Goal: Information Seeking & Learning: Check status

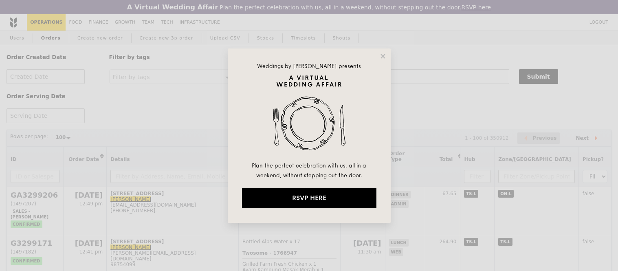
select select "100"
click at [383, 55] on icon at bounding box center [382, 56] width 7 height 7
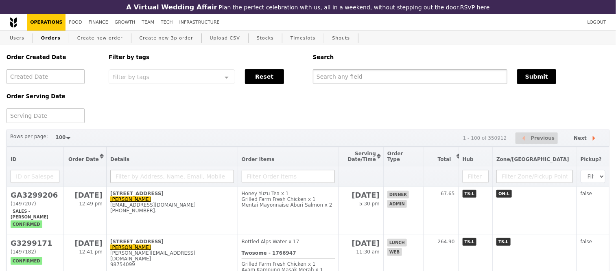
click at [375, 75] on input "text" at bounding box center [410, 76] width 195 height 15
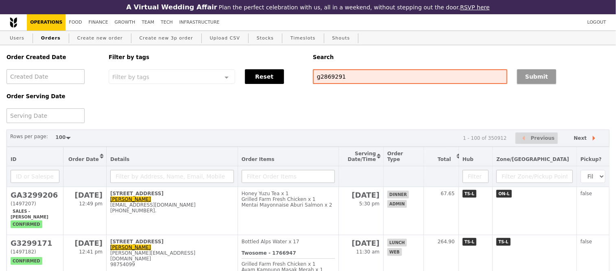
click at [533, 76] on button "Submit" at bounding box center [536, 76] width 39 height 15
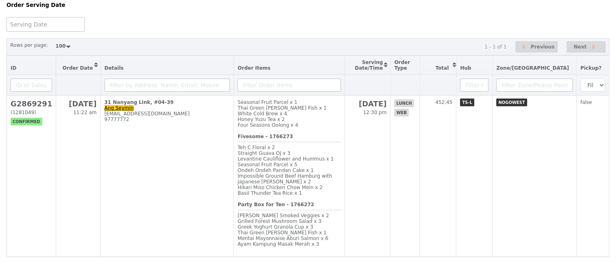
scroll to position [92, 0]
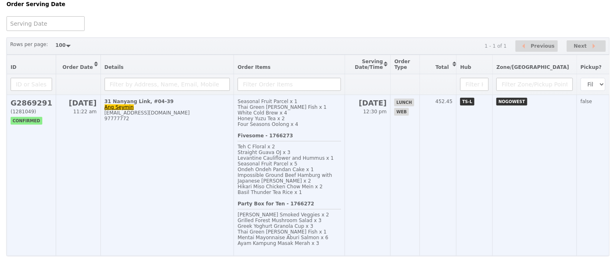
click at [43, 107] on h2 "G2869291" at bounding box center [32, 103] width 42 height 9
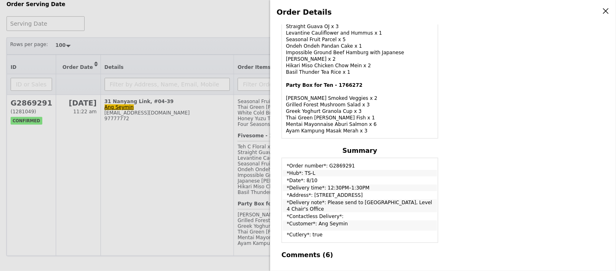
scroll to position [313, 0]
click at [198, 155] on div "Order Details Edit order Changelog Cancel Order ID G2869291 – View receipt | Pi…" at bounding box center [308, 135] width 616 height 271
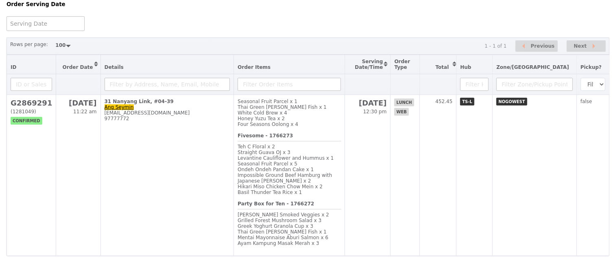
scroll to position [413, 0]
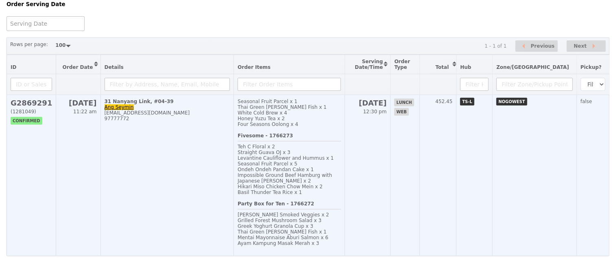
click at [35, 107] on h2 "G2869291" at bounding box center [32, 103] width 42 height 9
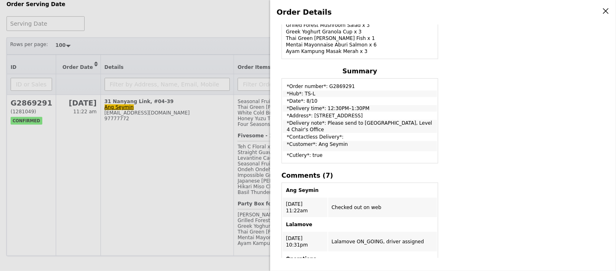
click at [215, 50] on div "Order Details Edit order Changelog Cancel Order ID G2869291 – View receipt | Pi…" at bounding box center [308, 135] width 616 height 271
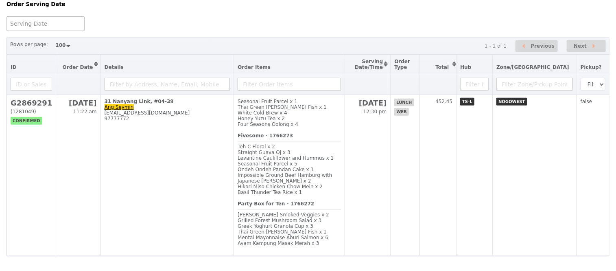
scroll to position [583, 0]
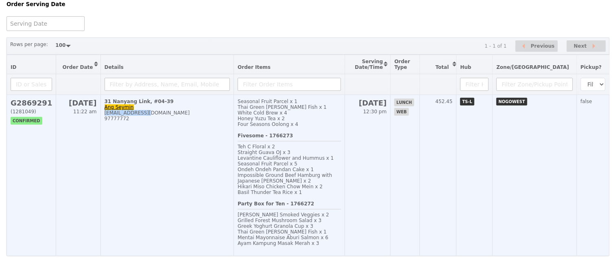
drag, startPoint x: 150, startPoint y: 123, endPoint x: 104, endPoint y: 123, distance: 45.6
click at [105, 116] on div "[EMAIL_ADDRESS][DOMAIN_NAME]" at bounding box center [168, 113] width 126 height 6
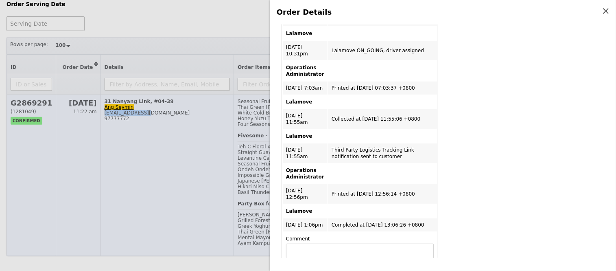
scroll to position [392, 0]
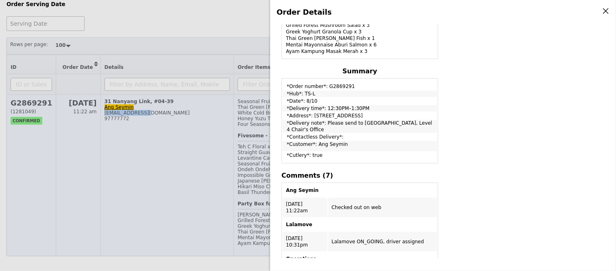
copy div "[EMAIL_ADDRESS][DOMAIN_NAME]"
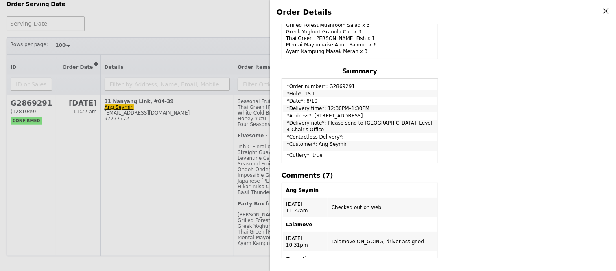
click at [225, 10] on div "Order Details Edit order Changelog Cancel Order ID G2869291 – View receipt | Pi…" at bounding box center [308, 135] width 616 height 271
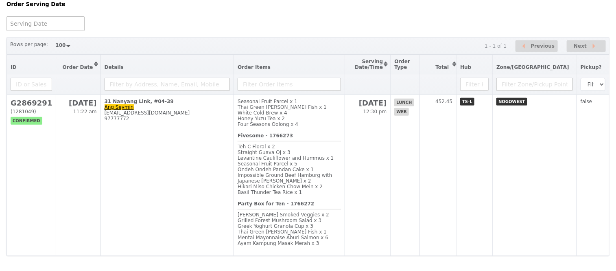
scroll to position [0, 0]
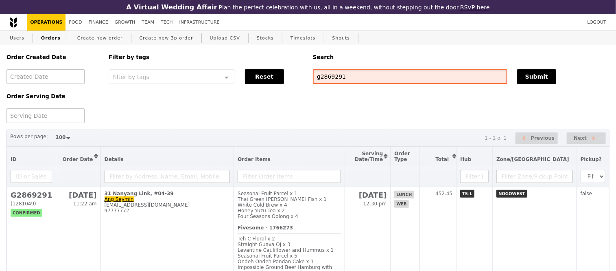
click at [344, 78] on input "g2869291" at bounding box center [410, 76] width 195 height 15
paste input "[EMAIL_ADDRESS][DOMAIN_NAME]"
type input "[EMAIL_ADDRESS][DOMAIN_NAME]"
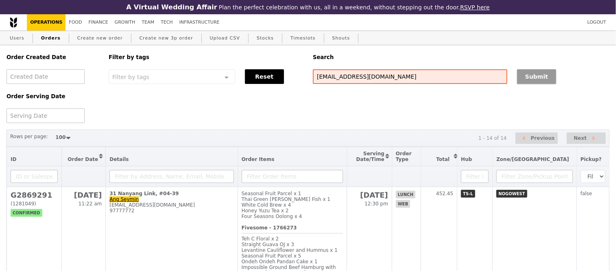
click at [535, 78] on button "Submit" at bounding box center [536, 76] width 39 height 15
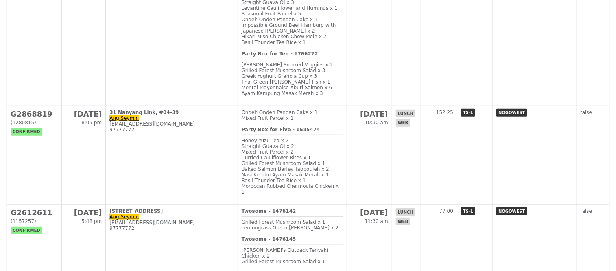
scroll to position [248, 0]
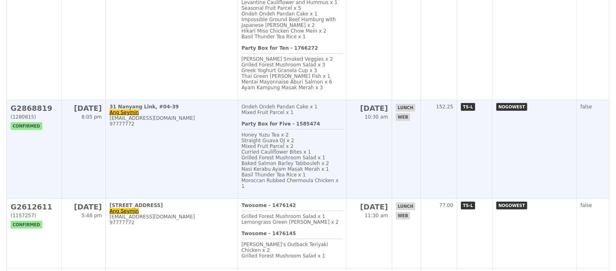
click at [42, 112] on h2 "G2868819" at bounding box center [34, 108] width 47 height 9
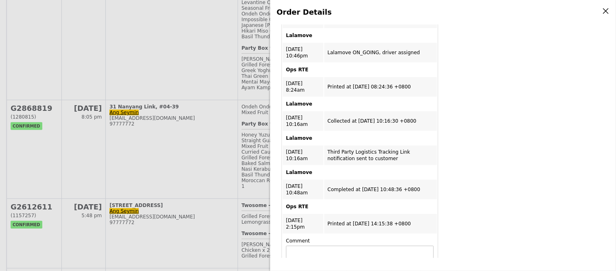
click at [211, 76] on div "Order Details Edit order Changelog Cancel Order ID G2868819 – View receipt | Pi…" at bounding box center [308, 135] width 616 height 271
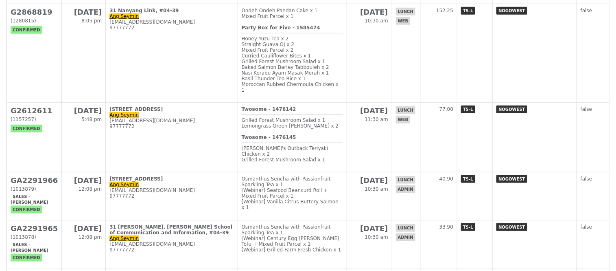
scroll to position [344, 0]
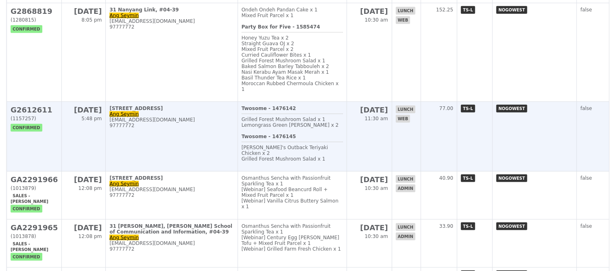
click at [51, 156] on td "G2612611 (1157257) confirmed" at bounding box center [34, 137] width 55 height 70
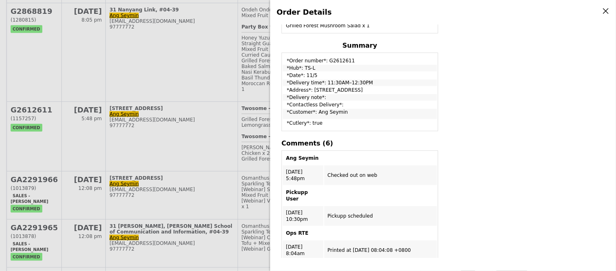
click at [216, 112] on div "Order Details Edit order Changelog Cancel Order ID G2612611 – View receipt | Pi…" at bounding box center [308, 135] width 616 height 271
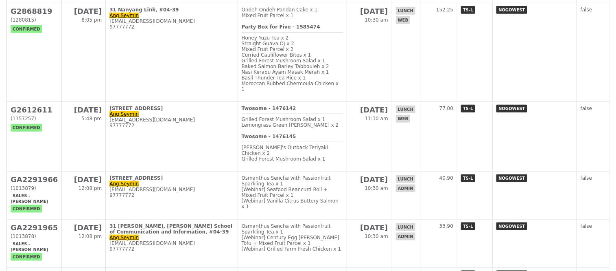
scroll to position [380, 0]
